Goal: Find specific page/section: Find specific page/section

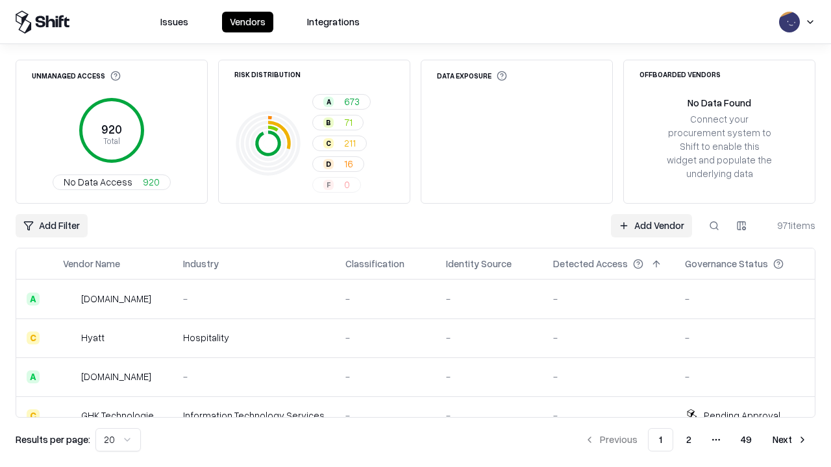
click at [741, 226] on html "Issues Vendors Integrations Unmanaged Access 920 Total No Data Access 920 Risk …" at bounding box center [415, 233] width 831 height 467
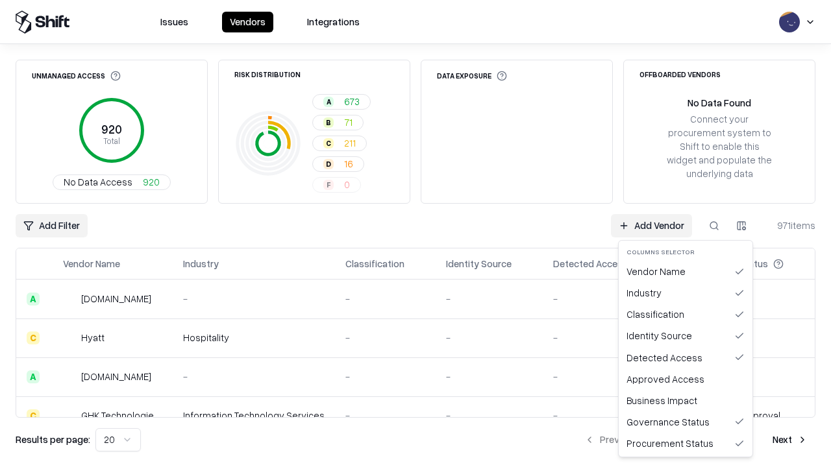
click at [415, 234] on html "Issues Vendors Integrations Unmanaged Access 920 Total No Data Access 920 Risk …" at bounding box center [415, 233] width 831 height 467
click at [741, 226] on html "Issues Vendors Integrations Unmanaged Access 920 Total No Data Access 920 Risk …" at bounding box center [415, 233] width 831 height 467
click at [685, 271] on div "Vendor Name" at bounding box center [685, 271] width 128 height 21
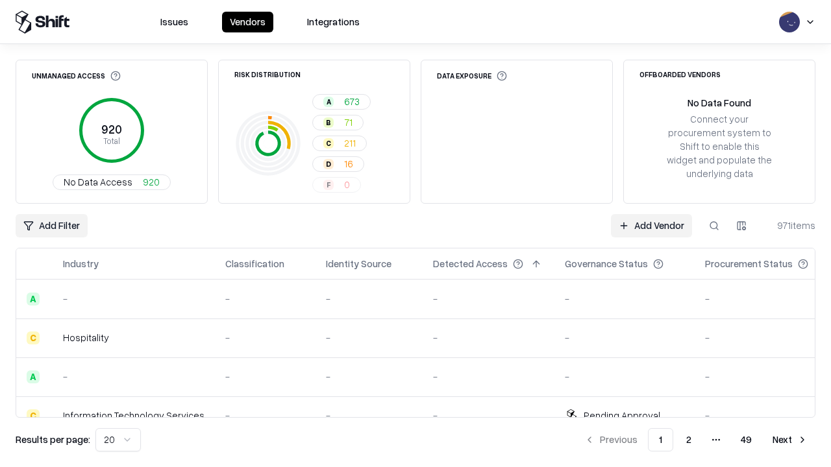
click at [741, 226] on html "Issues Vendors Integrations Unmanaged Access 920 Total No Data Access 920 Risk …" at bounding box center [415, 233] width 831 height 467
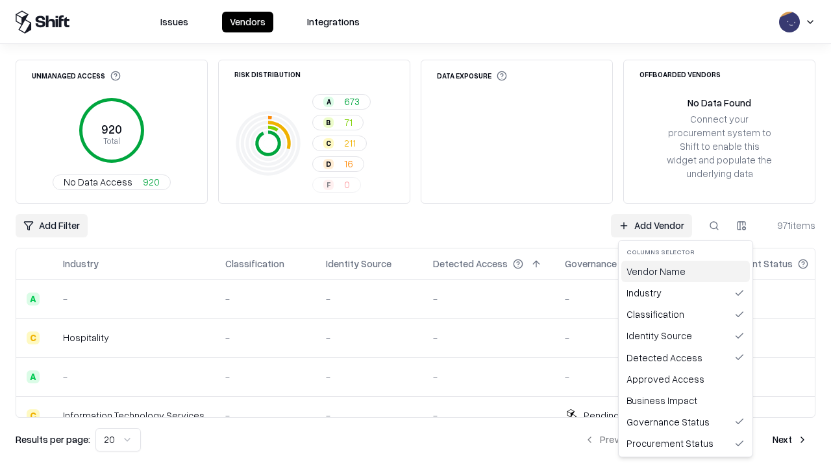
click at [685, 271] on div "Vendor Name" at bounding box center [685, 271] width 128 height 21
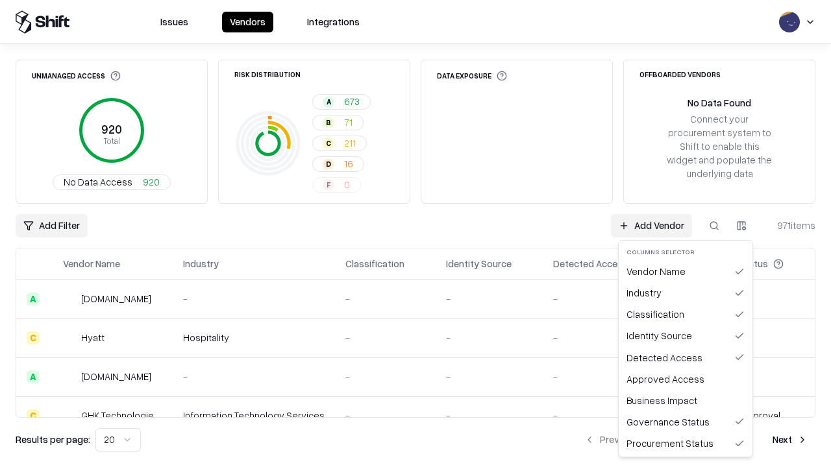
click at [741, 226] on html "Issues Vendors Integrations Unmanaged Access 920 Total No Data Access 920 Risk …" at bounding box center [415, 233] width 831 height 467
click at [685, 293] on div "Industry" at bounding box center [685, 292] width 128 height 21
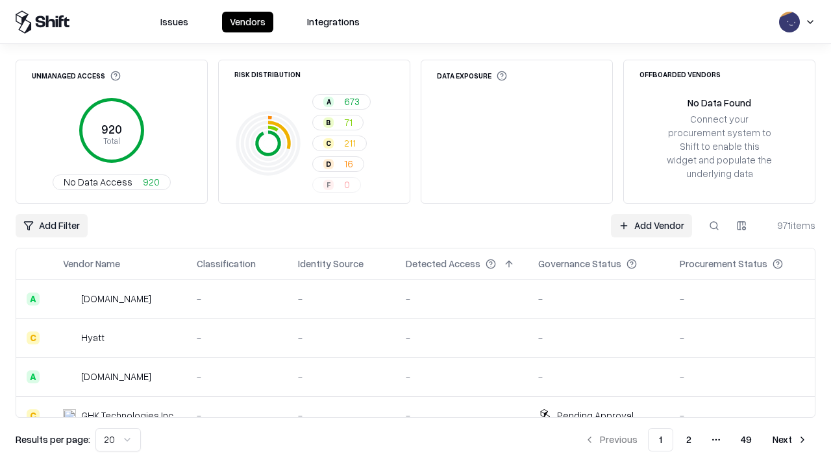
click at [741, 226] on html "Issues Vendors Integrations Unmanaged Access 920 Total No Data Access 920 Risk …" at bounding box center [415, 233] width 831 height 467
